Goal: Task Accomplishment & Management: Manage account settings

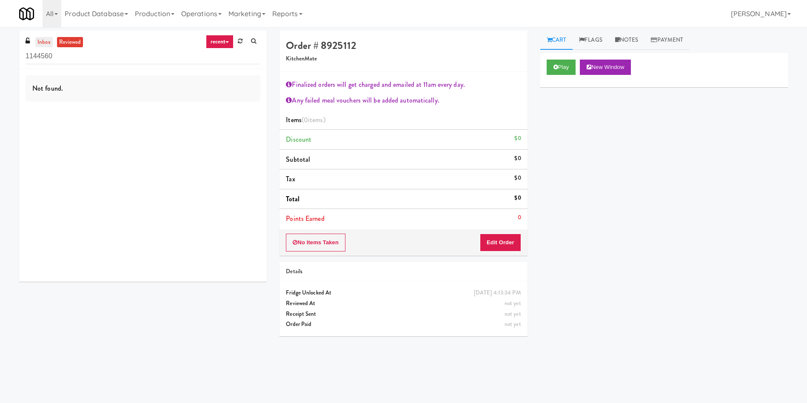
click at [39, 42] on link "inbox" at bounding box center [43, 42] width 17 height 11
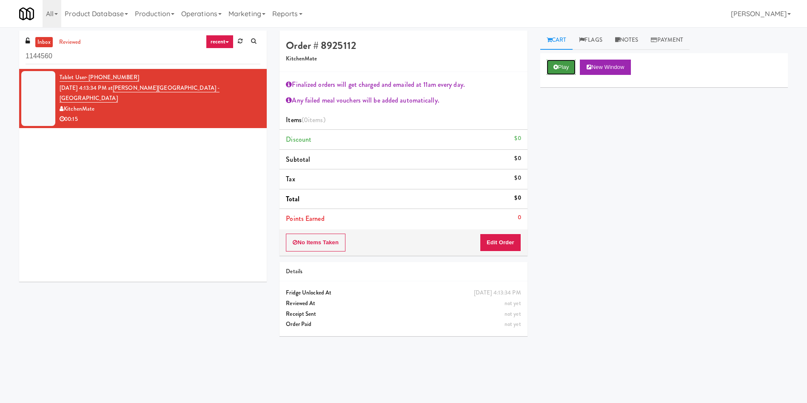
click at [569, 73] on button "Play" at bounding box center [560, 67] width 29 height 15
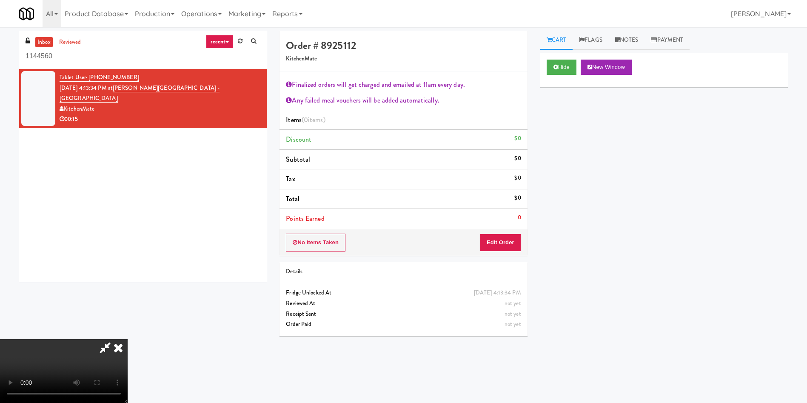
click at [496, 252] on div "No Items Taken Edit Order" at bounding box center [403, 242] width 248 height 26
click at [498, 244] on button "Edit Order" at bounding box center [500, 242] width 41 height 18
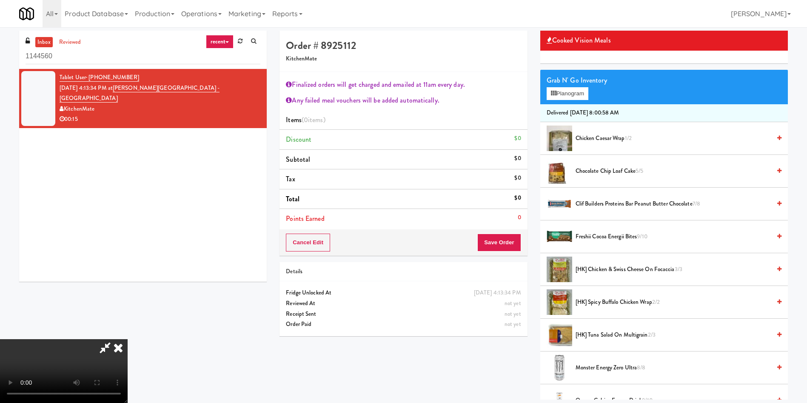
scroll to position [158, 0]
click at [128, 339] on video at bounding box center [64, 371] width 128 height 64
click at [128, 339] on icon at bounding box center [118, 347] width 19 height 17
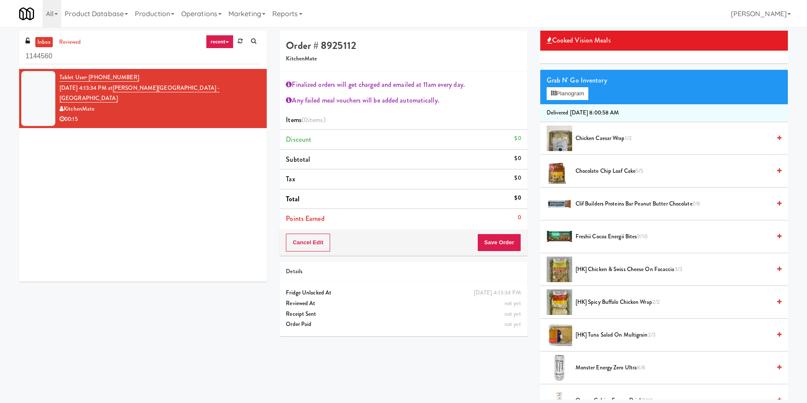
click at [185, 201] on div "Tablet User · (416) 873-4248 [DATE] 4:13:34 PM at [PERSON_NAME][GEOGRAPHIC_DATA…" at bounding box center [143, 175] width 248 height 213
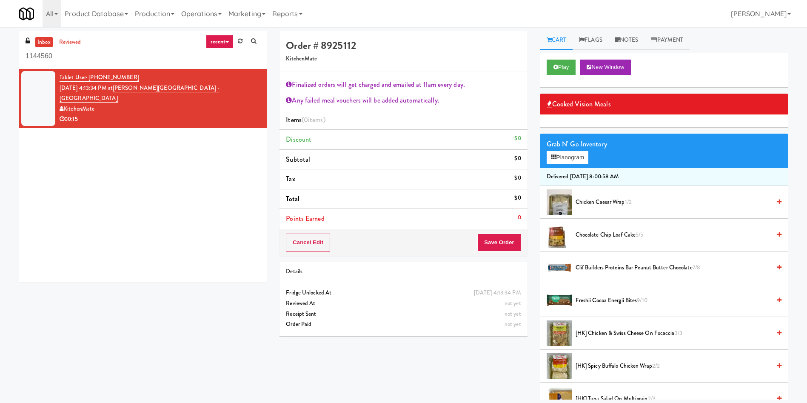
click at [46, 44] on link "inbox" at bounding box center [43, 42] width 17 height 11
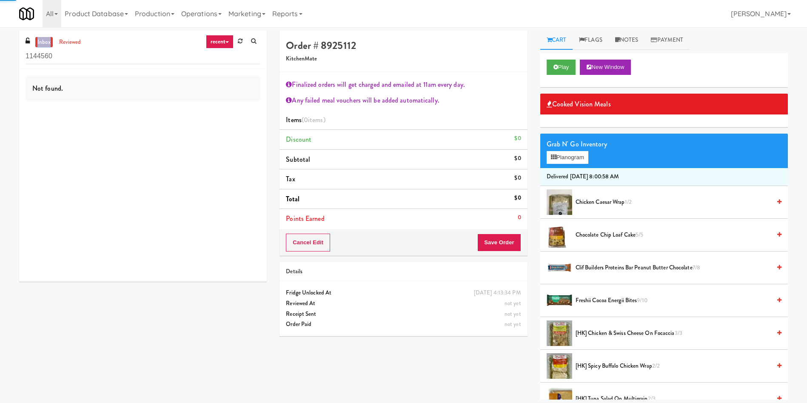
click at [46, 44] on link "inbox" at bounding box center [43, 42] width 17 height 11
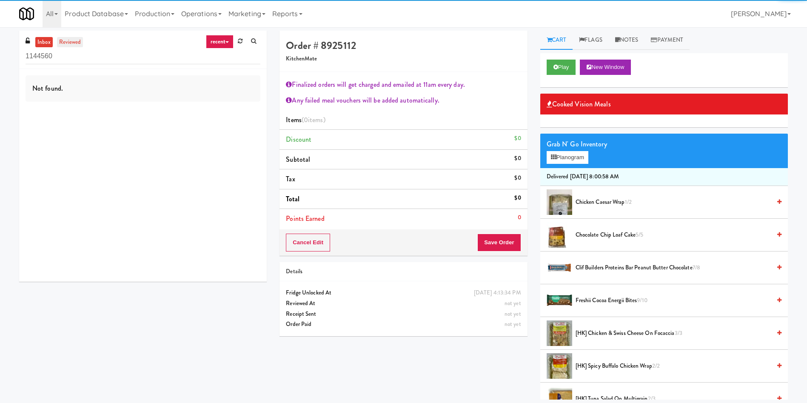
click at [71, 42] on link "reviewed" at bounding box center [70, 42] width 26 height 11
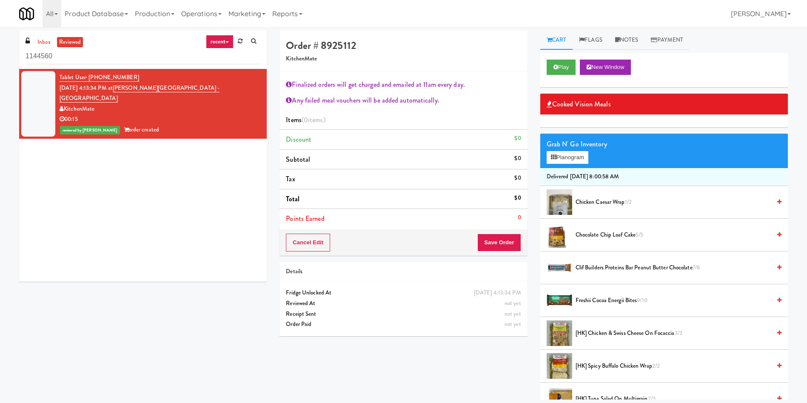
click at [127, 156] on div "Tablet User · (416) 873-4248 [DATE] 4:13:34 PM at [PERSON_NAME][GEOGRAPHIC_DATA…" at bounding box center [143, 175] width 248 height 213
